Goal: Task Accomplishment & Management: Use online tool/utility

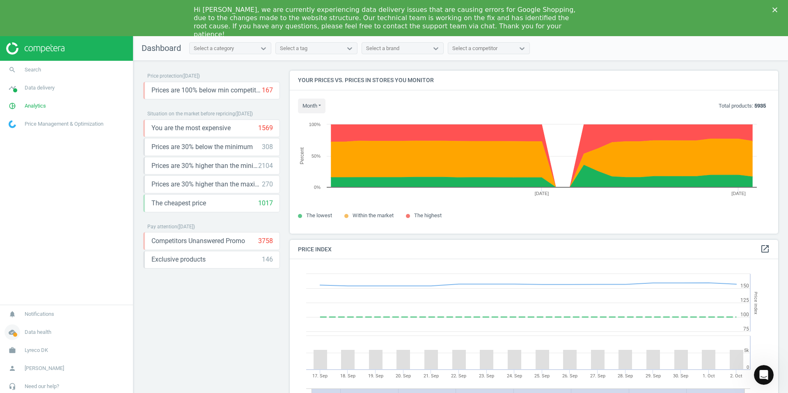
click at [39, 334] on span "Data health" at bounding box center [38, 331] width 27 height 7
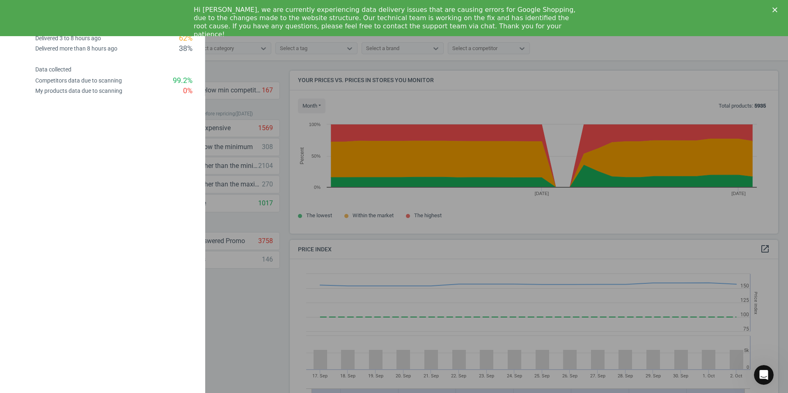
click at [249, 283] on div at bounding box center [394, 196] width 788 height 393
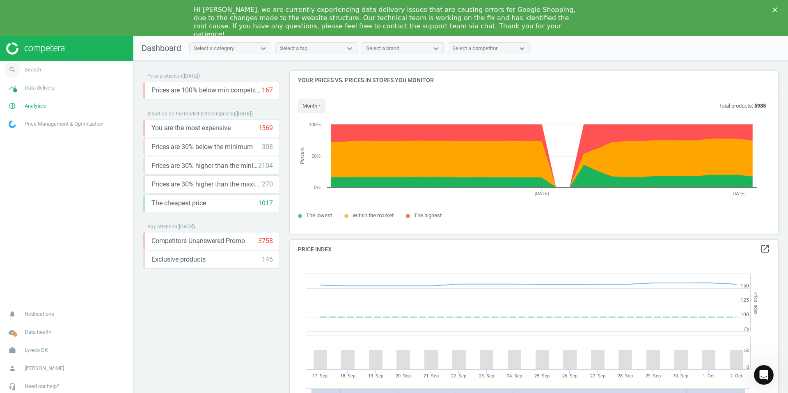
click at [25, 68] on span "Search" at bounding box center [33, 69] width 16 height 7
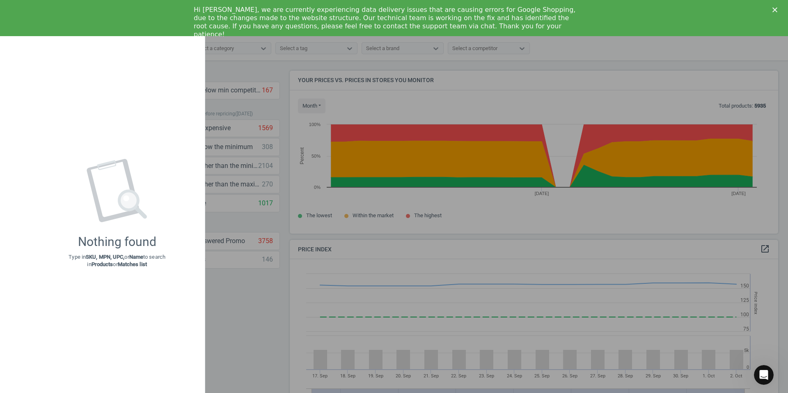
click at [239, 282] on div at bounding box center [394, 196] width 788 height 393
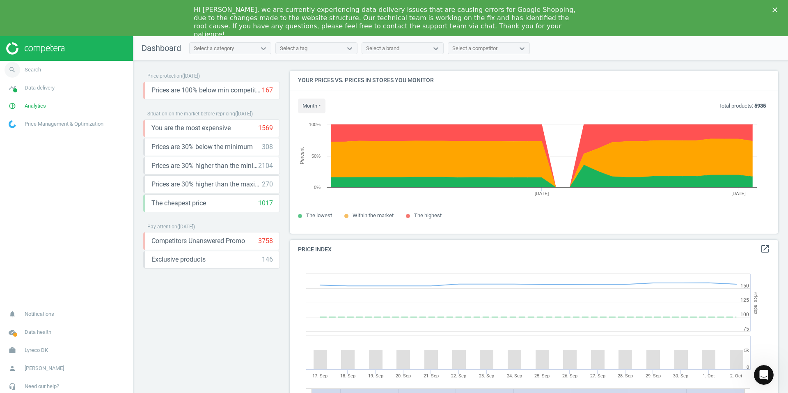
click at [12, 70] on icon "search" at bounding box center [13, 70] width 16 height 16
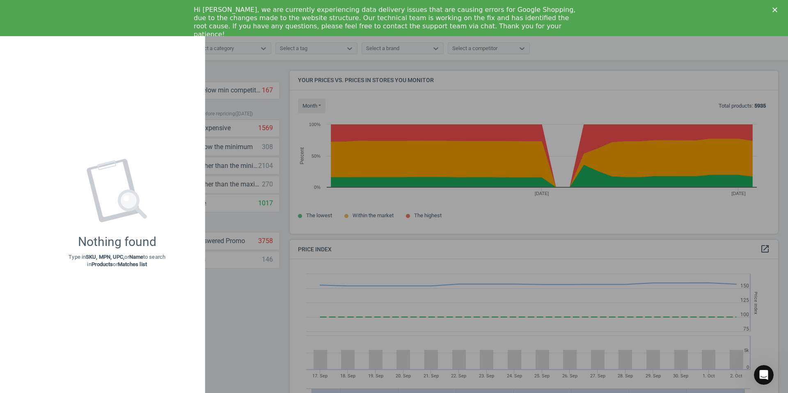
click at [148, 89] on div "Nothing found Type in SKU, MPN, UPC, or Name to search in Products or Matches l…" at bounding box center [117, 213] width 176 height 343
click at [773, 10] on icon "Close" at bounding box center [774, 9] width 5 height 5
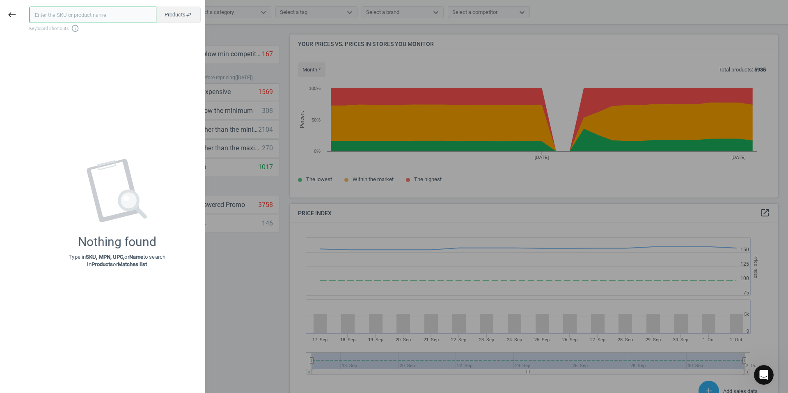
click at [93, 17] on input "text" at bounding box center [92, 15] width 127 height 16
paste input "21013039"
type input "21013039"
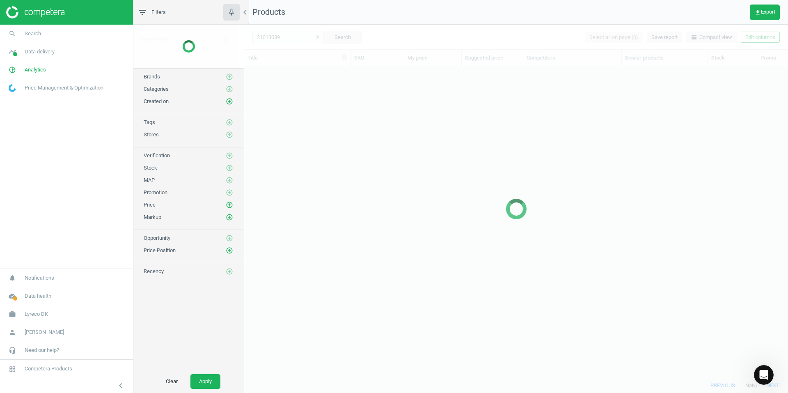
scroll to position [299, 537]
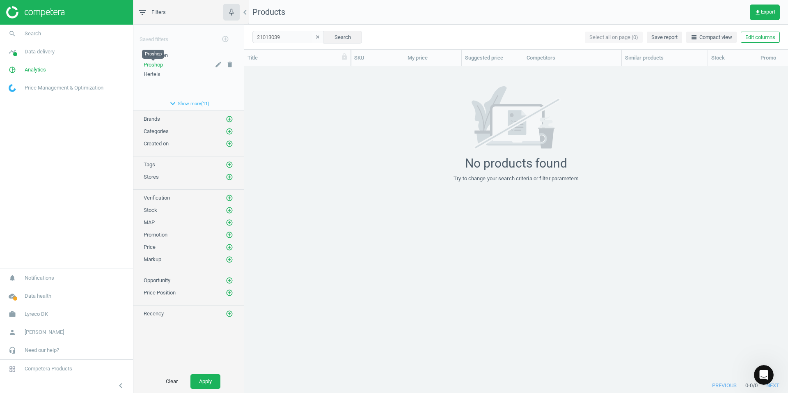
click at [153, 64] on span "Proshop" at bounding box center [153, 65] width 19 height 6
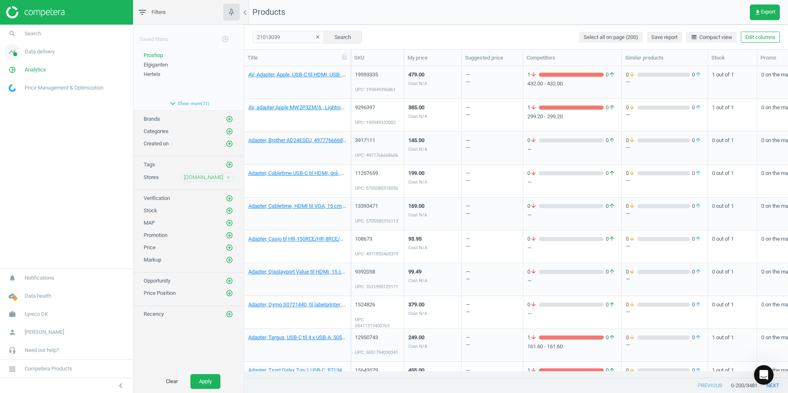
click at [35, 51] on span "Data delivery" at bounding box center [40, 51] width 30 height 7
click at [23, 70] on span "Overview" at bounding box center [19, 69] width 20 height 7
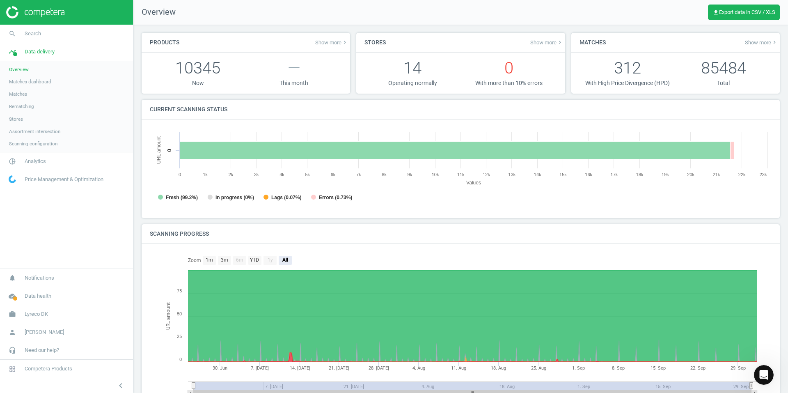
click at [34, 82] on span "Matches dashboard" at bounding box center [30, 81] width 42 height 7
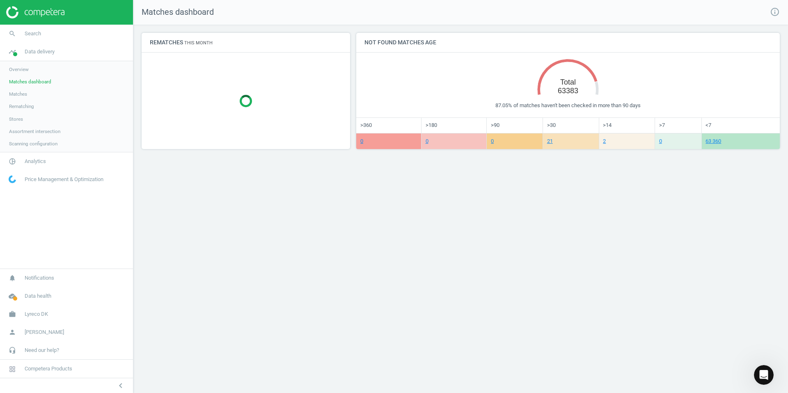
click at [29, 107] on span "Rematching" at bounding box center [21, 106] width 25 height 7
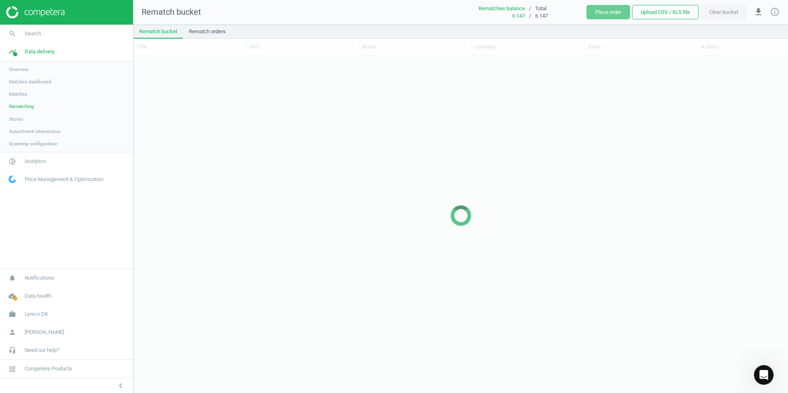
scroll to position [324, 648]
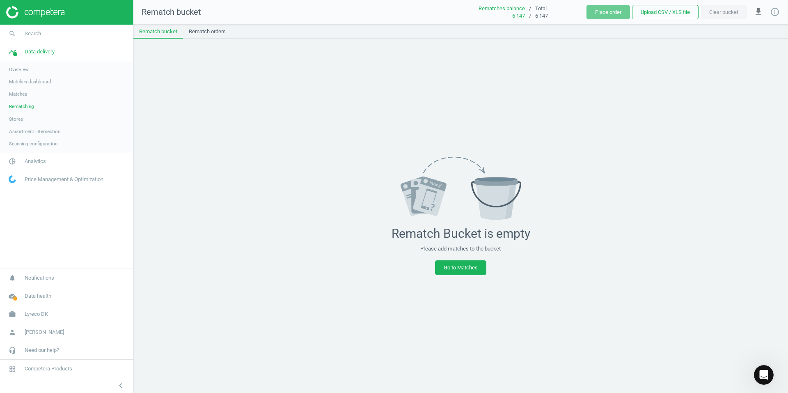
click at [29, 107] on span "Rematching" at bounding box center [21, 106] width 25 height 7
click at [18, 119] on span "Stores" at bounding box center [16, 119] width 14 height 7
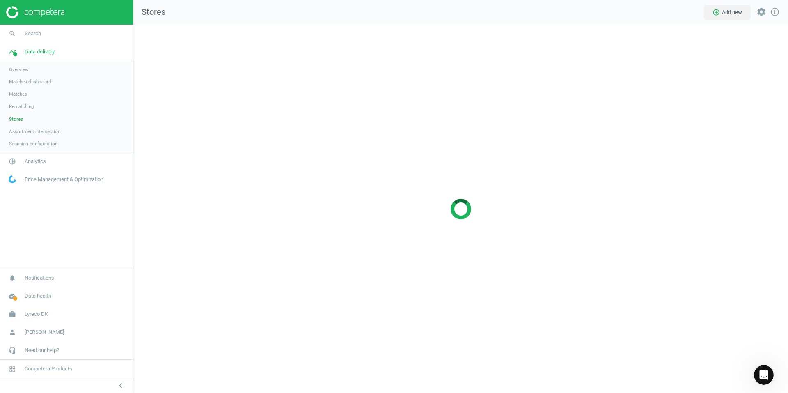
scroll to position [381, 667]
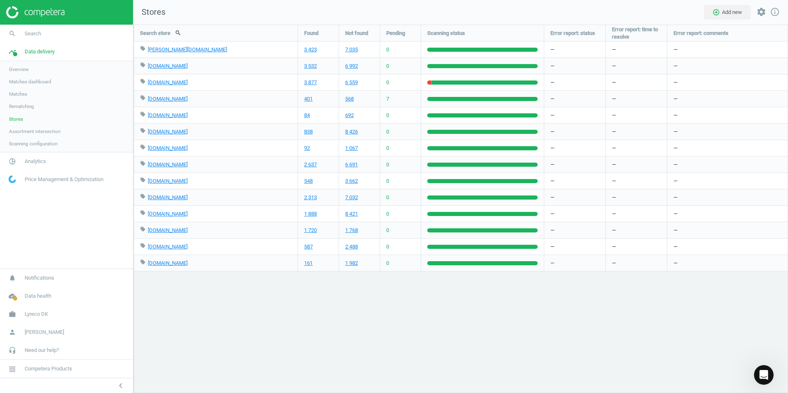
click at [26, 69] on span "Overview" at bounding box center [19, 69] width 20 height 7
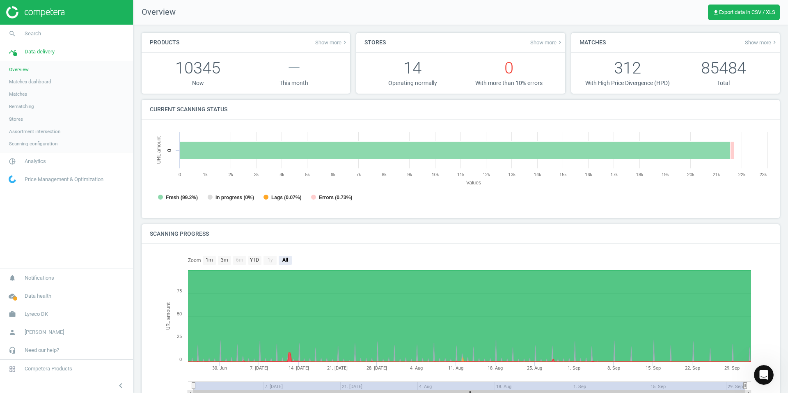
scroll to position [177, 628]
click at [757, 9] on span "get_app Export data in CSV / XLS" at bounding box center [743, 12] width 63 height 7
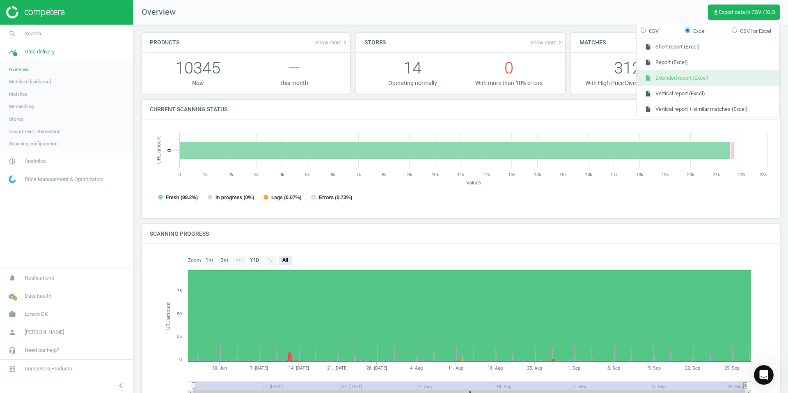
click at [684, 80] on button "insert_drive_file Extended report (Excel)" at bounding box center [707, 78] width 143 height 16
